Goal: Transaction & Acquisition: Purchase product/service

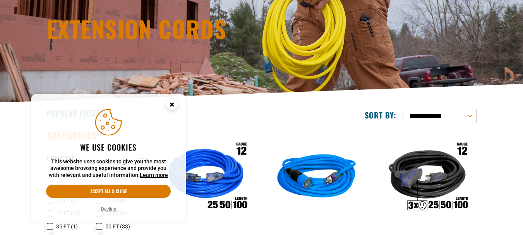
click at [174, 105] on circle "Cookie Consent" at bounding box center [172, 105] width 12 height 12
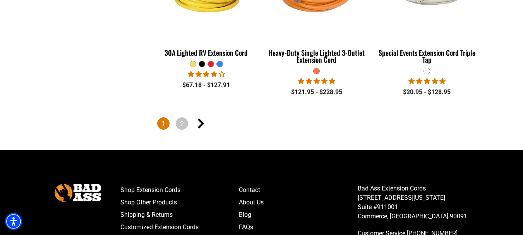
scroll to position [1874, 0]
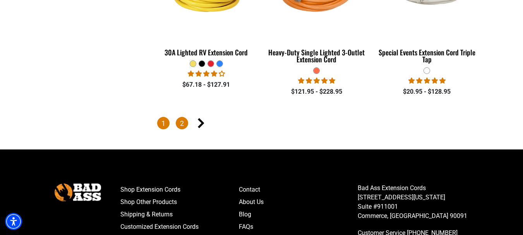
click at [182, 117] on link "2" at bounding box center [182, 123] width 12 height 12
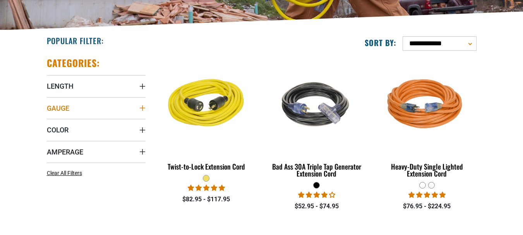
scroll to position [166, 0]
click at [142, 106] on icon "Gauge" at bounding box center [141, 107] width 5 height 5
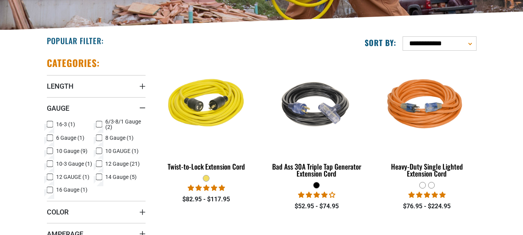
scroll to position [0, 0]
click at [99, 136] on icon at bounding box center [99, 138] width 6 height 10
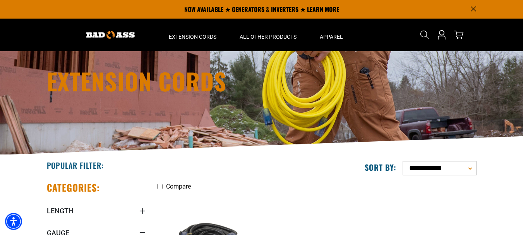
scroll to position [11, 0]
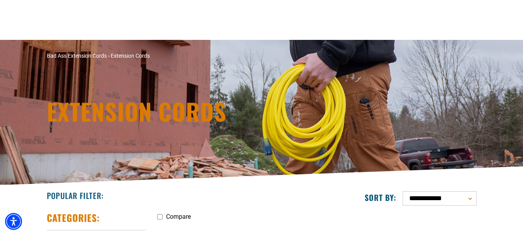
scroll to position [166, 0]
